Goal: Navigation & Orientation: Find specific page/section

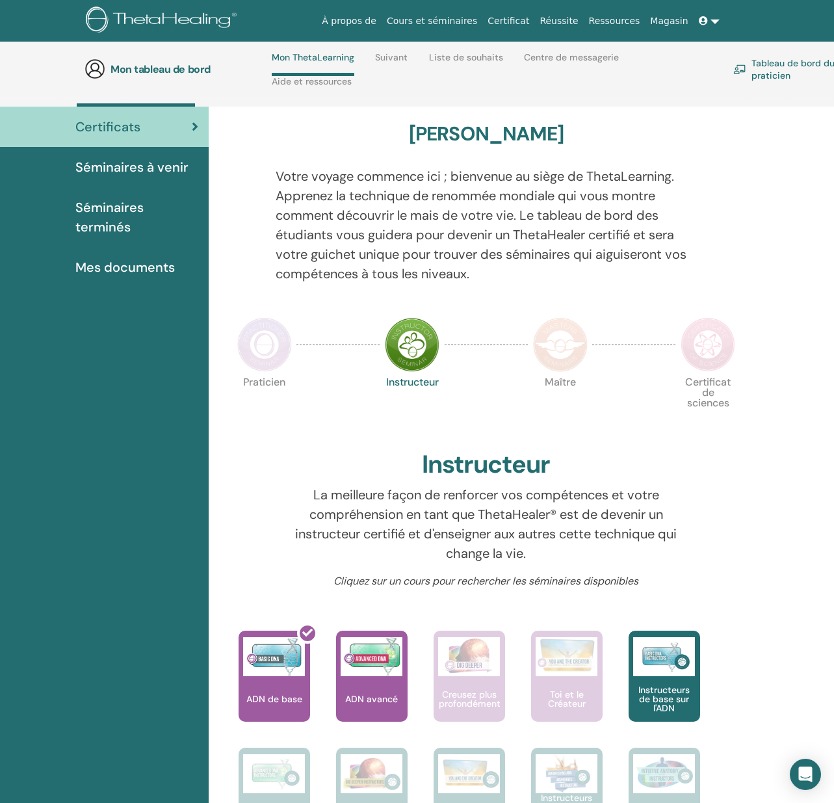
scroll to position [36, 0]
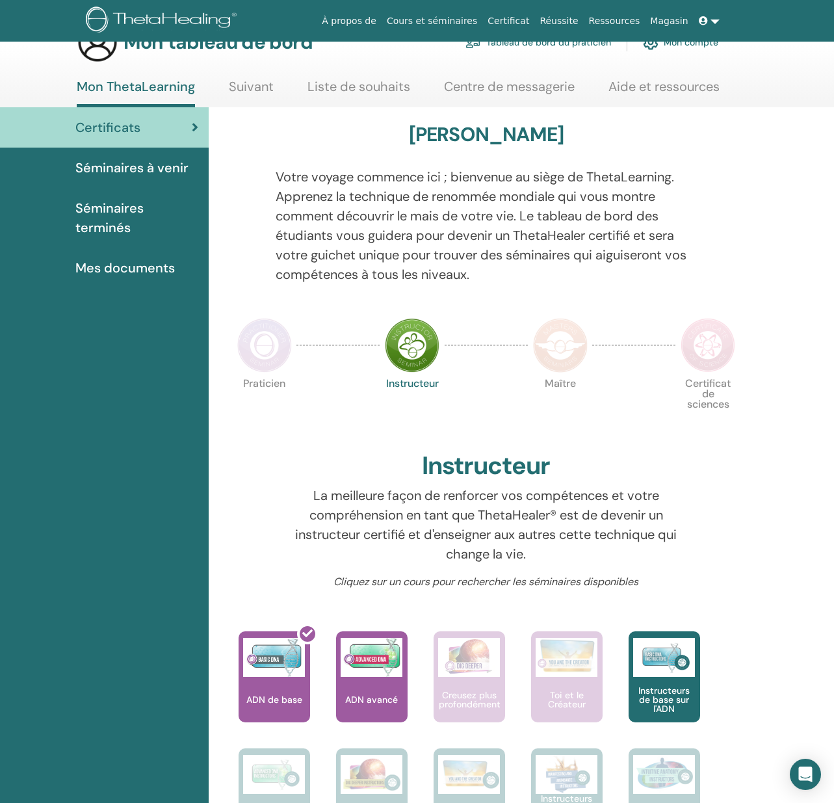
click at [150, 163] on font "Séminaires à venir" at bounding box center [131, 167] width 113 height 17
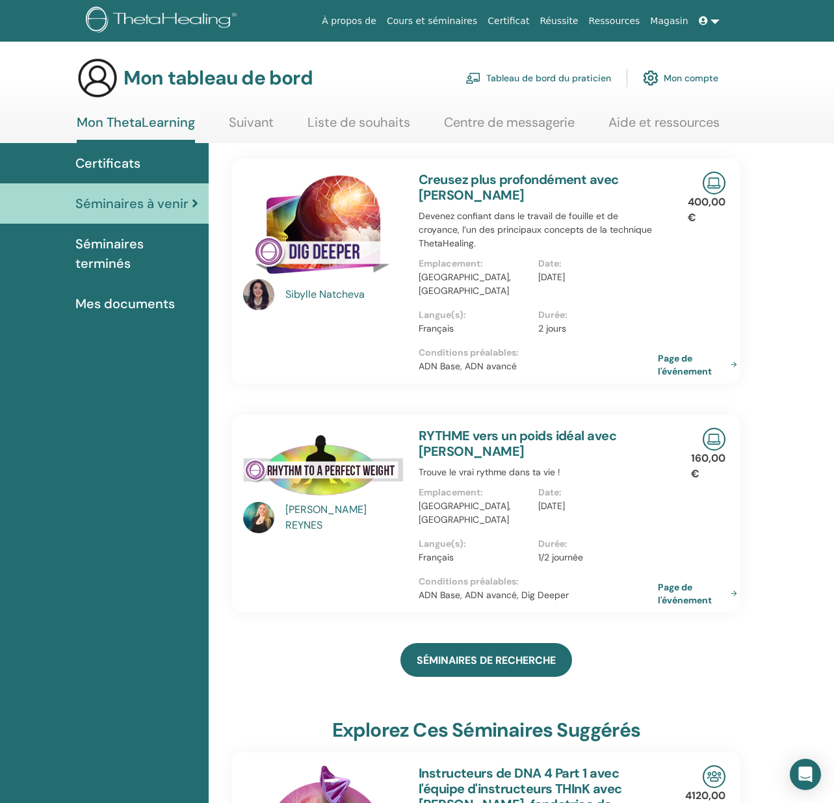
click at [90, 251] on font "Séminaires terminés" at bounding box center [109, 253] width 68 height 36
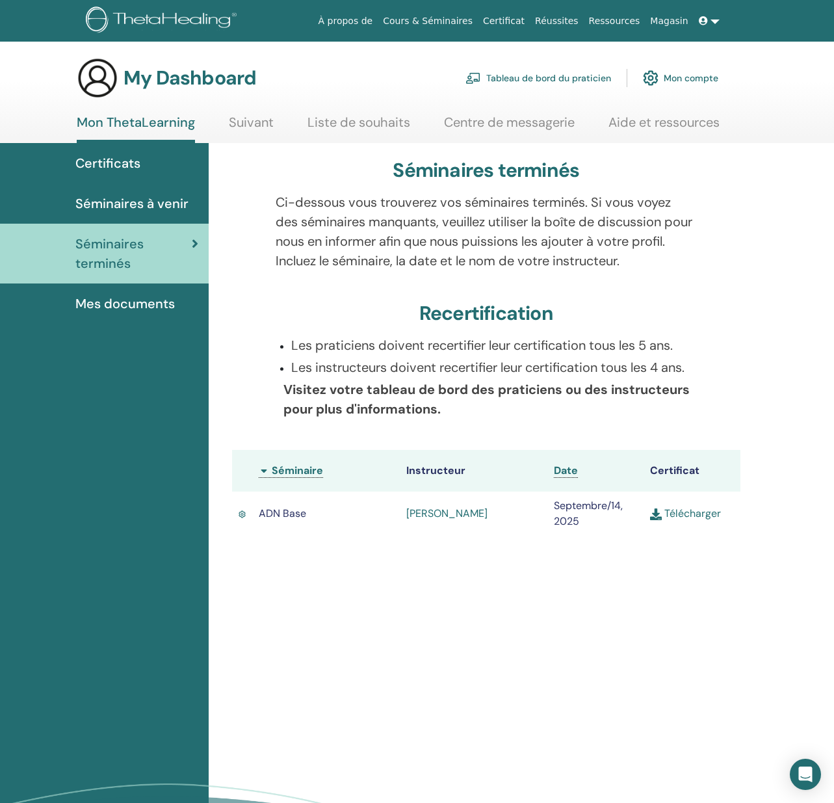
click at [120, 304] on span "Mes documents" at bounding box center [124, 303] width 99 height 19
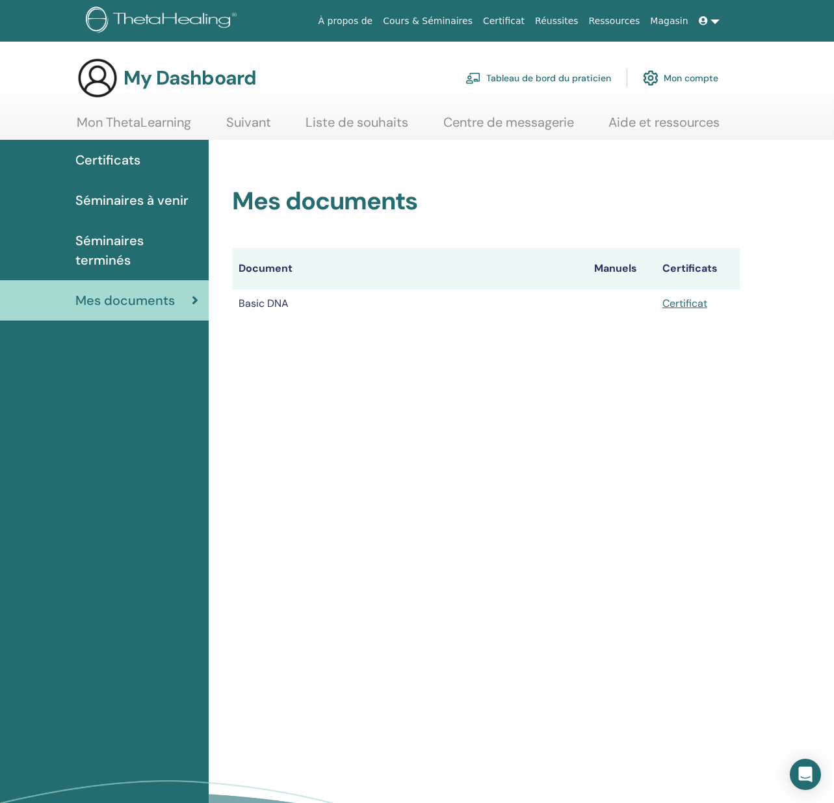
click at [155, 19] on img at bounding box center [163, 20] width 155 height 29
